Goal: Check status: Check status

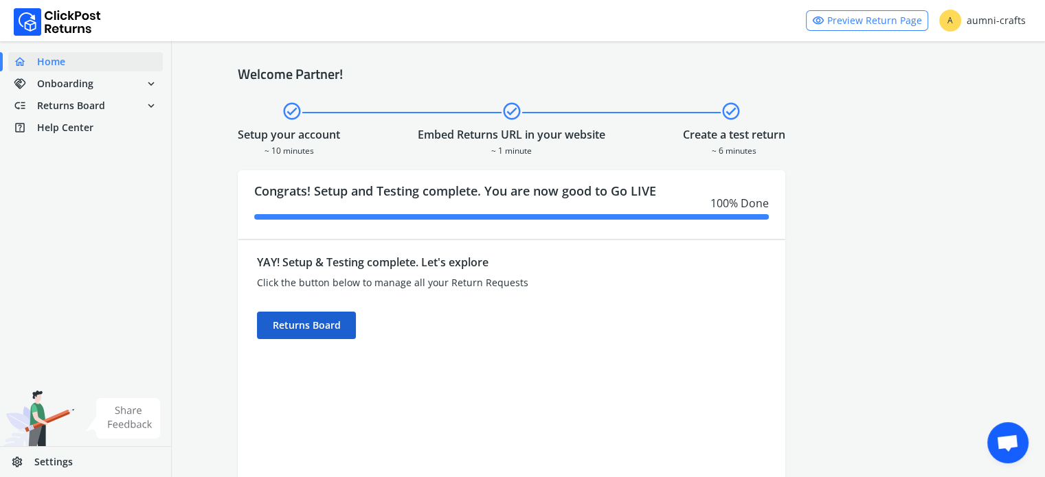
click at [324, 330] on div "Returns Board" at bounding box center [306, 325] width 99 height 27
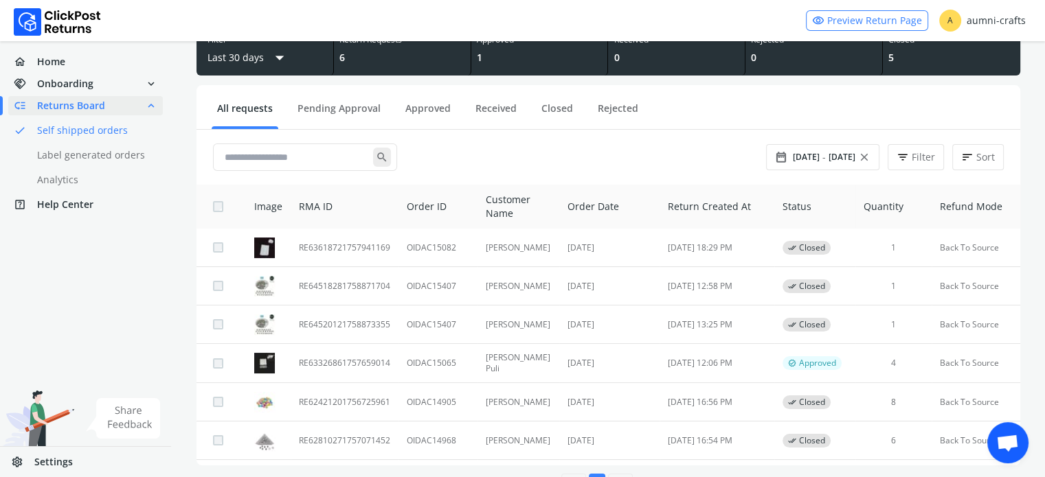
scroll to position [71, 0]
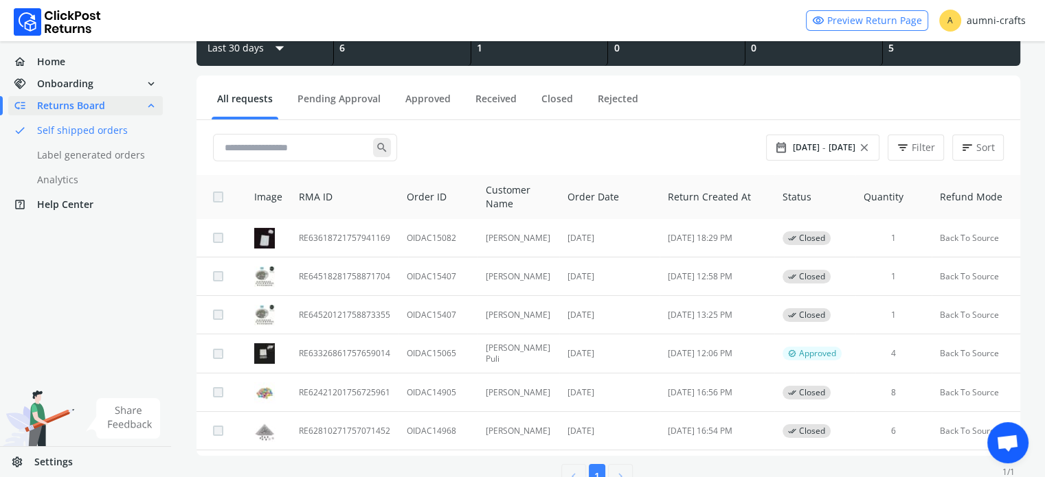
scroll to position [140, 0]
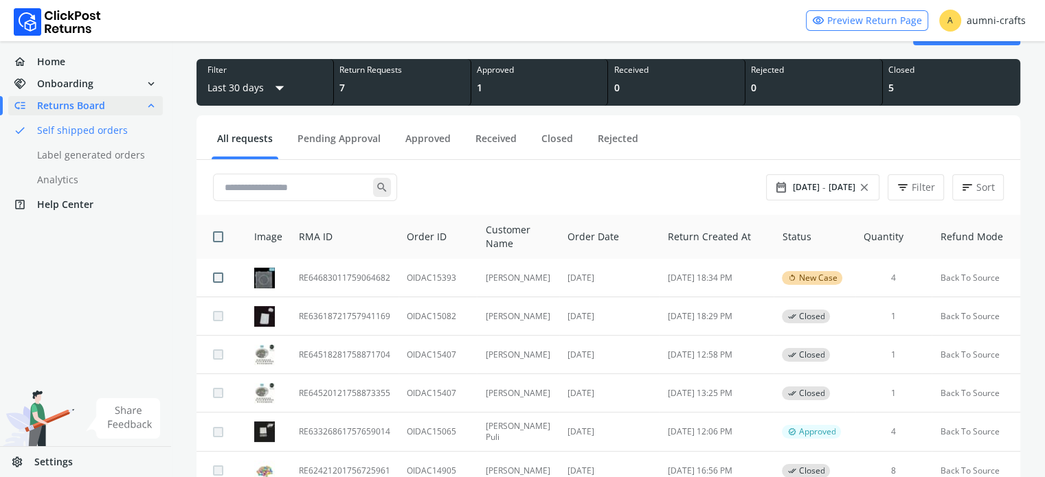
scroll to position [137, 0]
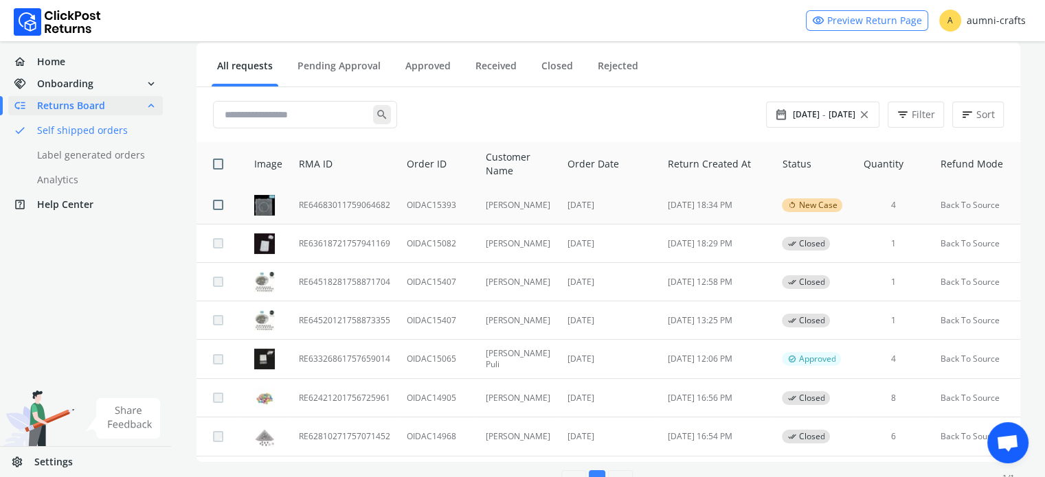
click at [422, 198] on td "OIDAC15393" at bounding box center [437, 205] width 79 height 38
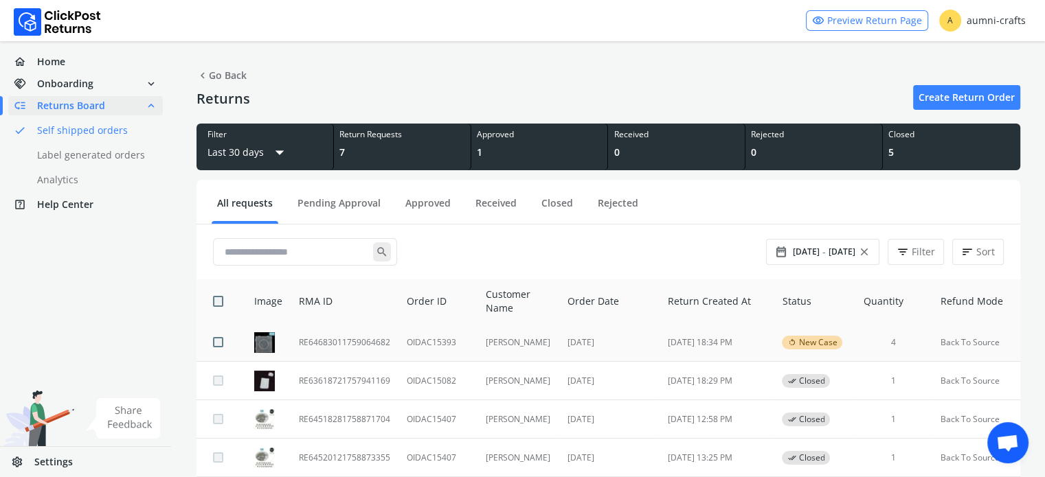
click at [321, 337] on td "RE64683011759064682" at bounding box center [345, 343] width 108 height 38
